Goal: Transaction & Acquisition: Purchase product/service

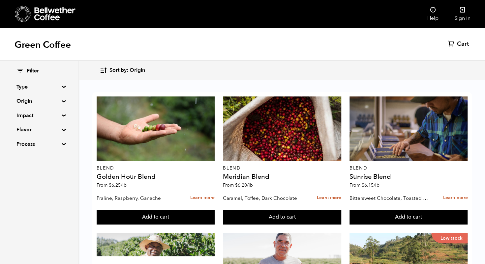
click at [40, 11] on icon at bounding box center [54, 13] width 41 height 13
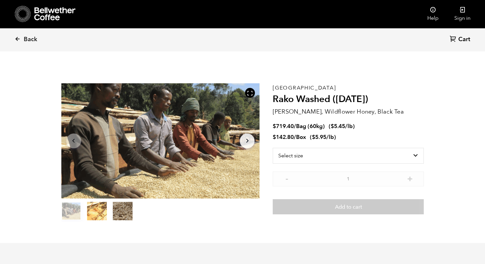
click at [25, 38] on span "Back" at bounding box center [31, 40] width 14 height 8
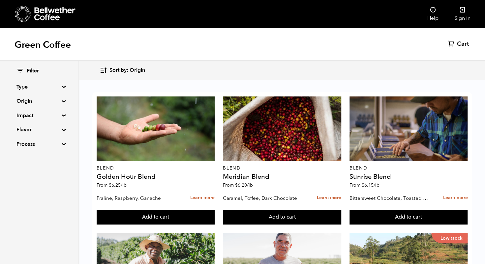
scroll to position [30, 0]
click at [30, 86] on summary "Type" at bounding box center [38, 87] width 45 height 8
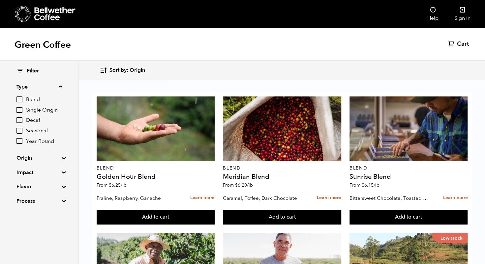
click at [20, 160] on summary "Origin" at bounding box center [38, 158] width 45 height 8
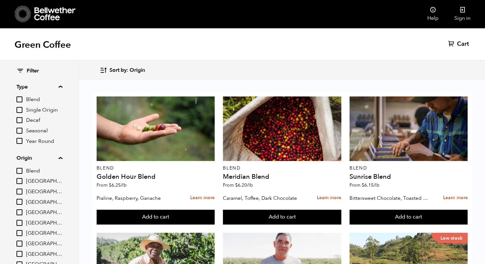
click at [23, 159] on summary "Origin" at bounding box center [39, 158] width 46 height 8
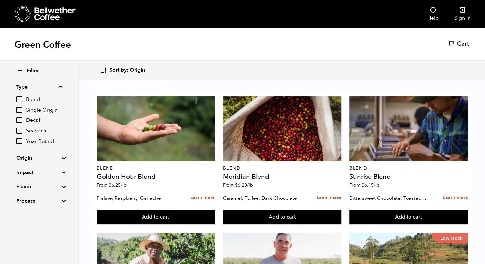
click at [23, 173] on summary "Impact" at bounding box center [38, 173] width 45 height 8
click at [20, 171] on summary "Impact" at bounding box center [39, 173] width 46 height 8
click at [22, 189] on summary "Flavor" at bounding box center [38, 187] width 45 height 8
click at [20, 187] on summary "Flavor" at bounding box center [39, 187] width 46 height 8
click at [21, 200] on summary "Process" at bounding box center [38, 201] width 45 height 8
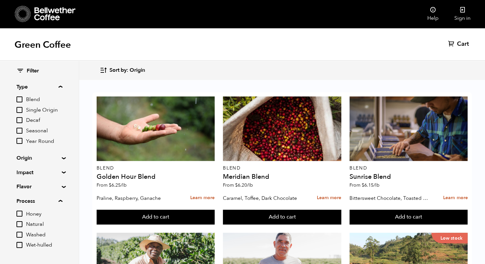
click at [22, 199] on summary "Process" at bounding box center [39, 201] width 46 height 8
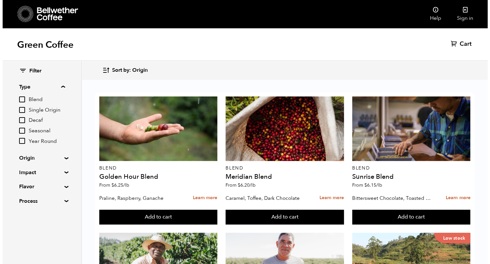
scroll to position [399, 0]
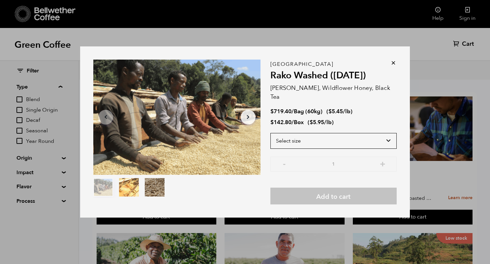
click at [363, 140] on select "Select size Bag (60kg) (132 lbs) Box (24 lbs)" at bounding box center [333, 141] width 126 height 16
select select "box"
click at [270, 133] on select "Select size Bag (60kg) (132 lbs) Box (24 lbs)" at bounding box center [333, 141] width 126 height 16
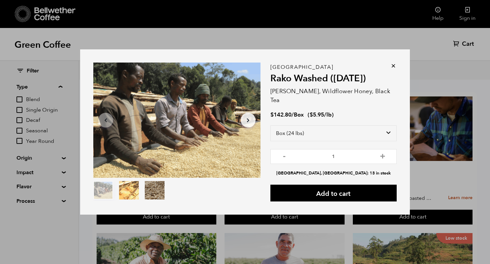
click at [352, 189] on button "Add to cart" at bounding box center [333, 193] width 126 height 17
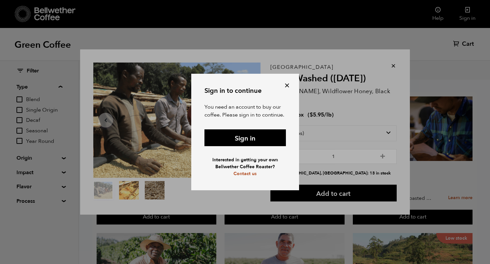
click at [262, 140] on link "Sign in" at bounding box center [244, 138] width 81 height 17
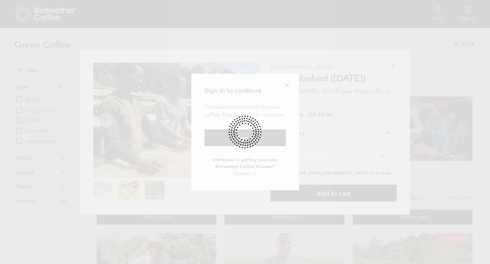
click at [287, 88] on div at bounding box center [245, 132] width 490 height 264
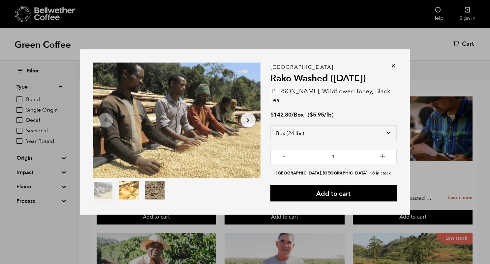
click at [93, 34] on div "Item 1 of 3 Arrow Left Arrow Right item 0 item 1 item 2 Item 1 of 3 Ethiopia Ra…" at bounding box center [245, 132] width 490 height 264
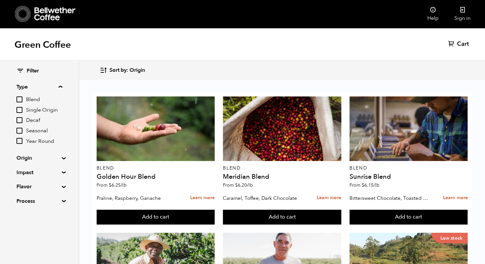
scroll to position [100, 0]
click at [324, 233] on div at bounding box center [282, 265] width 118 height 65
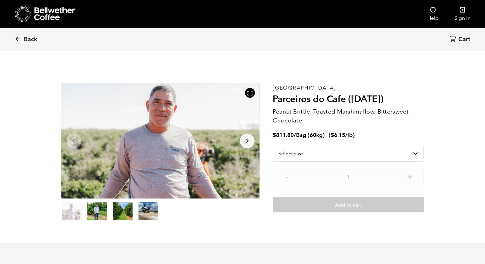
scroll to position [287, 351]
click at [17, 40] on icon at bounding box center [18, 39] width 6 height 6
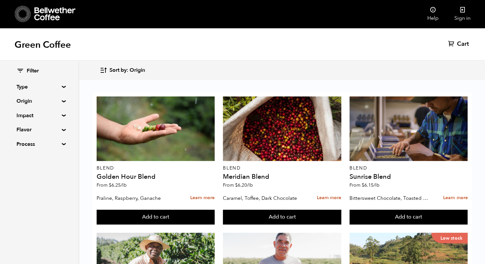
scroll to position [30, 0]
click at [199, 191] on link "Learn more" at bounding box center [202, 198] width 24 height 14
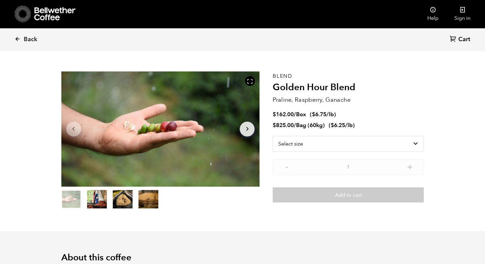
scroll to position [12, 0]
click at [363, 45] on div "Back Cart (0)" at bounding box center [242, 39] width 485 height 23
click at [17, 40] on icon at bounding box center [18, 39] width 6 height 6
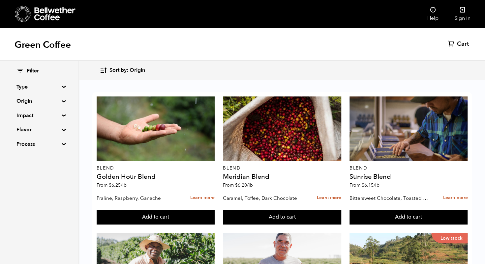
scroll to position [77, 0]
click at [324, 104] on div "Blend Meridian Blend From $ 6.20 /lb" at bounding box center [282, 144] width 118 height 95
click at [317, 97] on div at bounding box center [282, 129] width 118 height 65
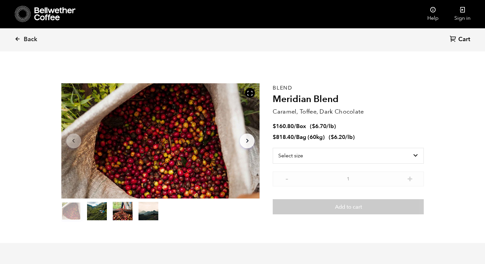
scroll to position [287, 351]
click at [16, 40] on icon at bounding box center [18, 39] width 6 height 6
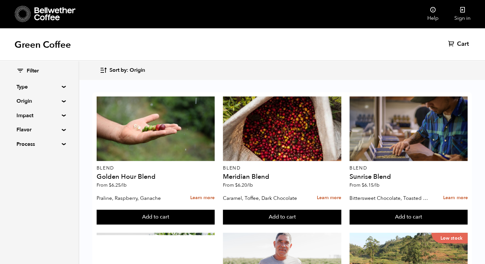
scroll to position [664, 0]
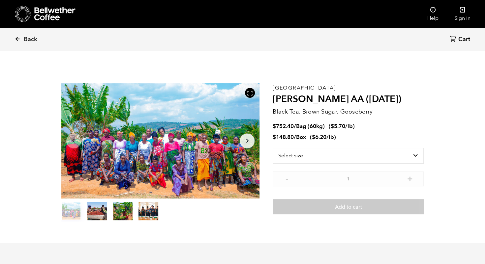
scroll to position [287, 351]
click at [25, 43] on span "Back" at bounding box center [31, 40] width 14 height 8
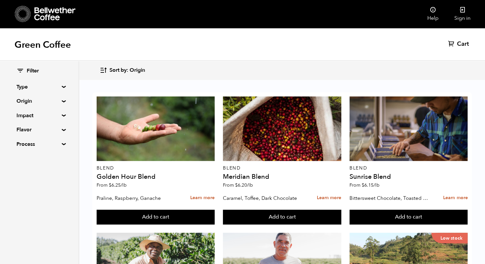
scroll to position [664, 0]
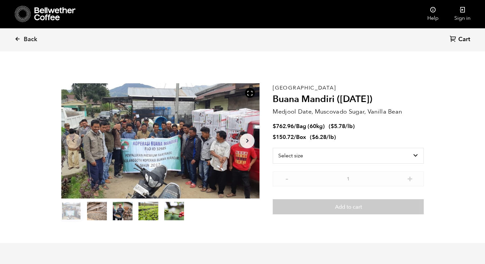
scroll to position [287, 351]
click at [26, 42] on span "Back" at bounding box center [31, 40] width 14 height 8
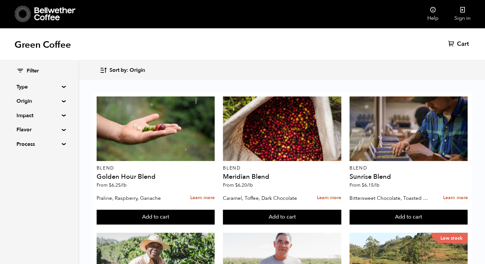
scroll to position [601, 0]
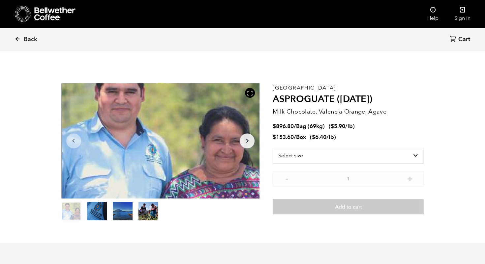
scroll to position [287, 351]
click at [26, 37] on span "Back" at bounding box center [31, 40] width 14 height 8
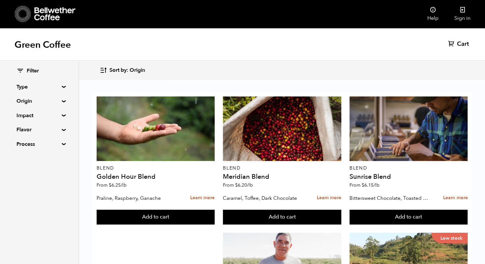
scroll to position [285, 0]
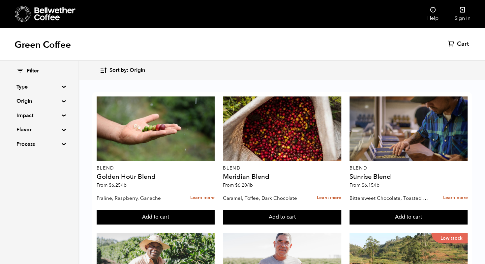
click at [27, 132] on summary "Flavor" at bounding box center [38, 130] width 45 height 8
click at [20, 153] on input "Citrus Fruit" at bounding box center [19, 153] width 6 height 6
checkbox input "true"
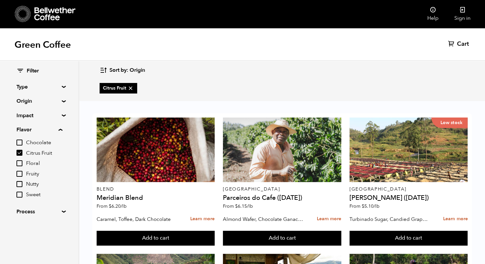
scroll to position [337, 0]
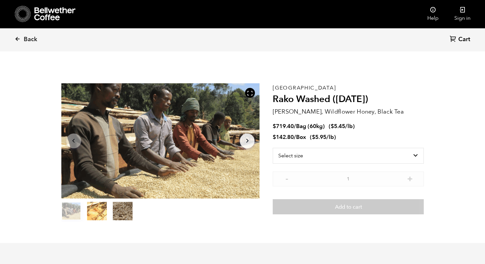
scroll to position [287, 351]
click at [26, 41] on span "Back" at bounding box center [31, 40] width 14 height 8
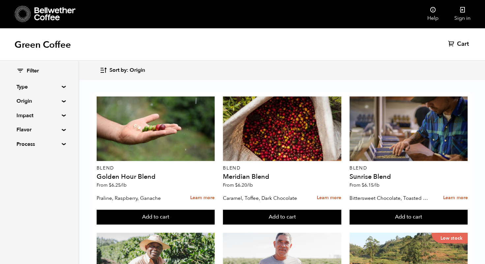
scroll to position [48, 0]
click at [20, 130] on summary "Flavor" at bounding box center [38, 130] width 45 height 8
click at [17, 192] on input "Sweet" at bounding box center [19, 195] width 6 height 6
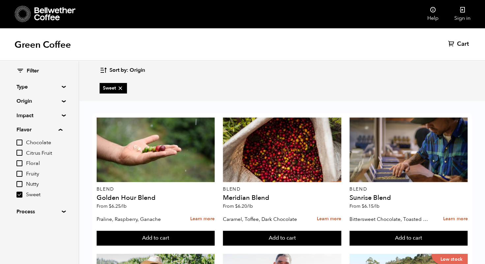
scroll to position [257, 0]
click at [19, 195] on input "Sweet" at bounding box center [19, 195] width 6 height 6
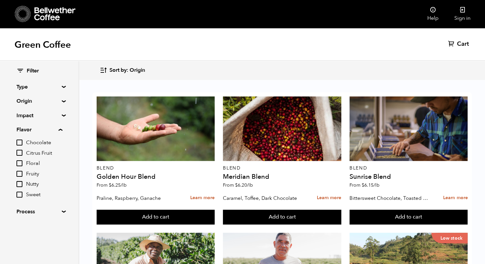
click at [20, 197] on input "Sweet" at bounding box center [19, 195] width 6 height 6
checkbox input "true"
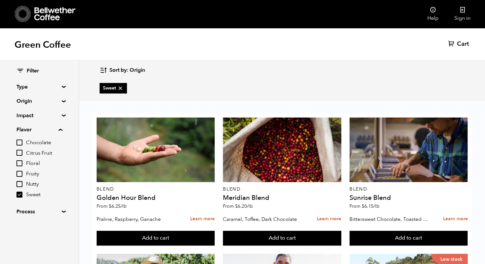
scroll to position [131, 0]
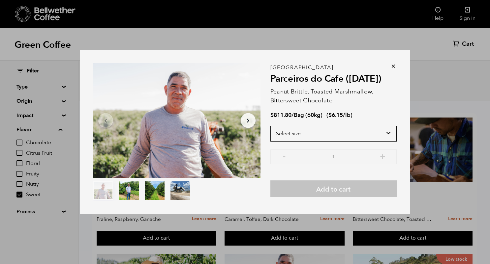
click at [302, 139] on select "Select size Bag (60kg) (132 lbs)" at bounding box center [333, 134] width 126 height 16
click at [287, 139] on select "Select size Bag (60kg) (132 lbs)" at bounding box center [333, 134] width 126 height 16
click at [393, 68] on icon at bounding box center [393, 66] width 7 height 7
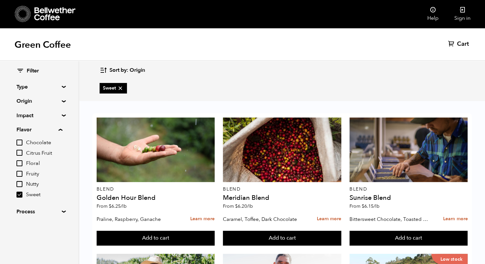
scroll to position [0, 0]
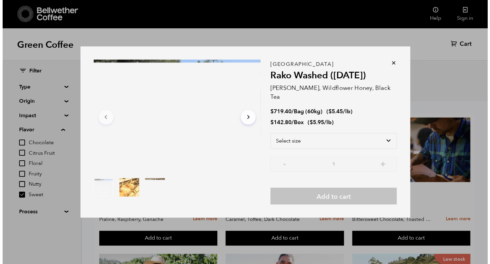
scroll to position [451, 0]
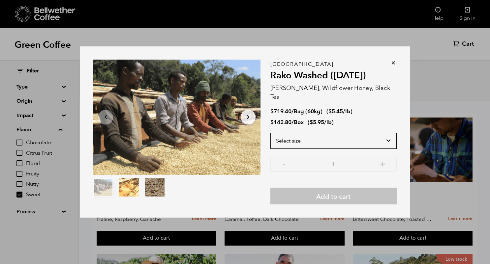
click at [282, 134] on select "Select size Bag (60kg) (132 lbs) Box (24 lbs)" at bounding box center [333, 141] width 126 height 16
click at [395, 66] on icon at bounding box center [393, 63] width 7 height 7
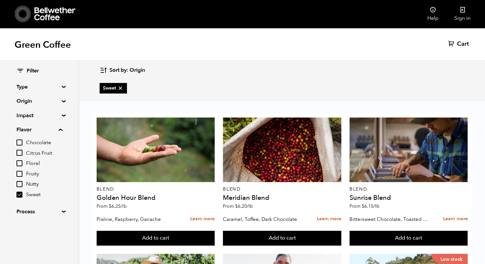
scroll to position [23, 0]
click at [147, 231] on button "Add to cart" at bounding box center [156, 238] width 118 height 15
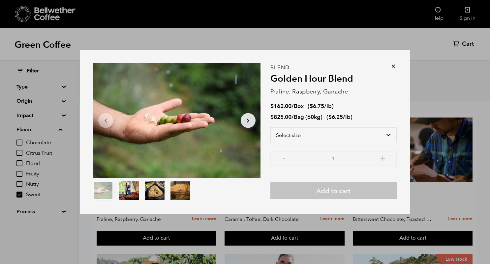
click at [380, 70] on div "Blend Golden Hour Blend Praline, Raspberry, Ganache $ 162.00 / Box ( $ 6.75 /lb…" at bounding box center [333, 133] width 126 height 131
click at [392, 66] on icon at bounding box center [393, 66] width 7 height 7
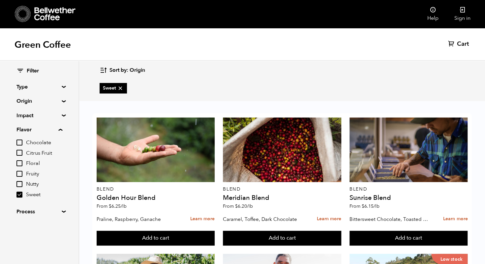
click at [393, 72] on div "Sort by: Origin Sort by: Origin Sort by: Most recent Sort by: Name Sort by: Pri…" at bounding box center [282, 70] width 364 height 15
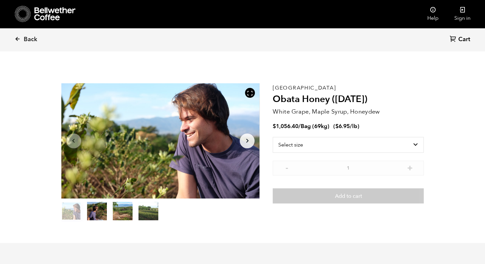
scroll to position [287, 351]
click at [241, 148] on div at bounding box center [160, 140] width 198 height 115
click at [245, 143] on icon "Arrow Right" at bounding box center [247, 141] width 8 height 8
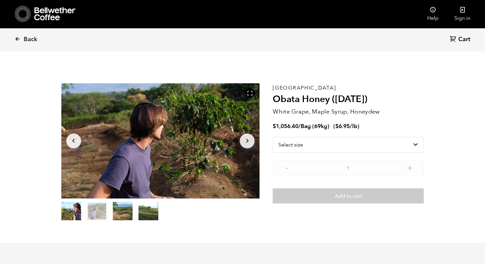
click at [247, 144] on icon "Arrow Right" at bounding box center [247, 141] width 8 height 8
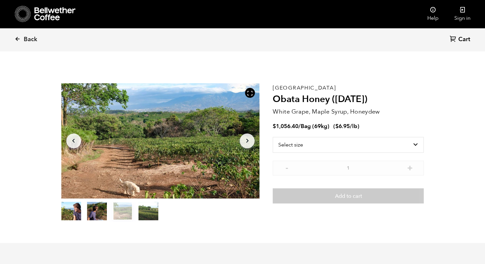
click at [247, 142] on icon "Arrow Right" at bounding box center [247, 141] width 8 height 8
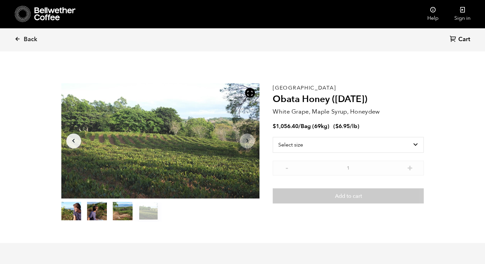
click at [248, 144] on icon "Arrow Right" at bounding box center [247, 141] width 8 height 8
click at [247, 144] on icon "Arrow Right" at bounding box center [247, 141] width 8 height 8
click at [25, 43] on span "Back" at bounding box center [31, 40] width 14 height 8
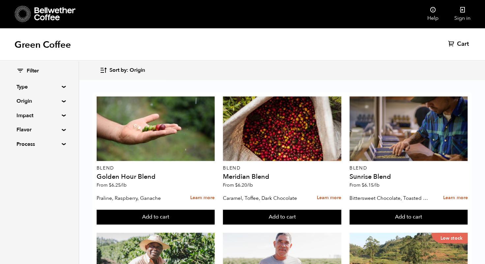
click at [456, 197] on link "Learn more" at bounding box center [455, 198] width 24 height 14
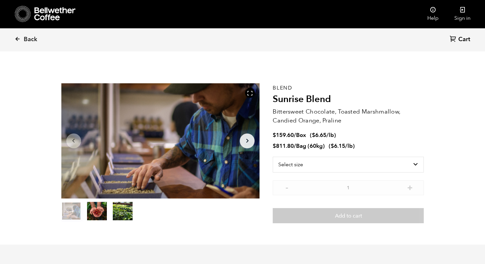
scroll to position [287, 351]
click at [26, 42] on span "Back" at bounding box center [31, 40] width 14 height 8
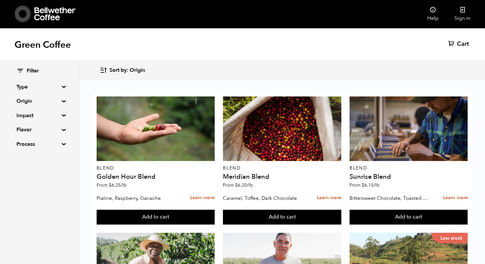
scroll to position [53, 0]
